Goal: Task Accomplishment & Management: Manage account settings

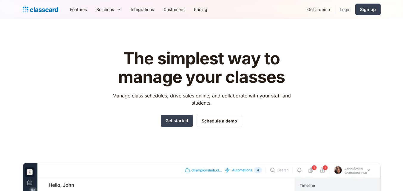
click at [340, 8] on link "Login" at bounding box center [345, 9] width 20 height 13
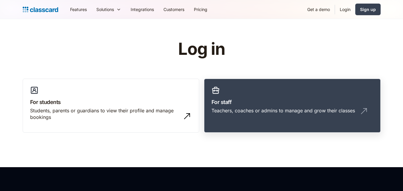
click at [286, 106] on link "For staff Teachers, coaches or admins to manage and grow their classes" at bounding box center [292, 106] width 176 height 54
